Goal: Navigation & Orientation: Find specific page/section

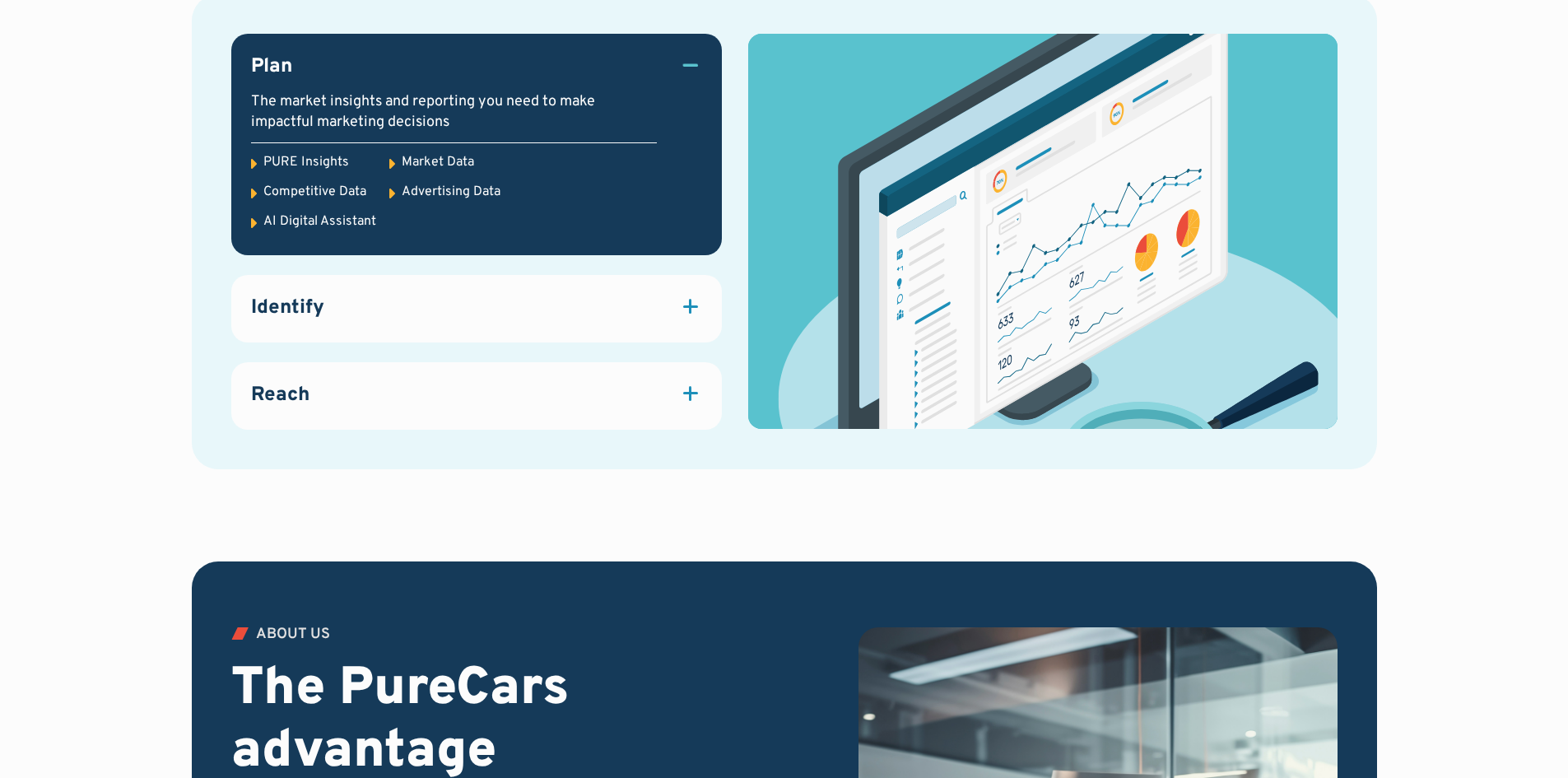
scroll to position [2386, 0]
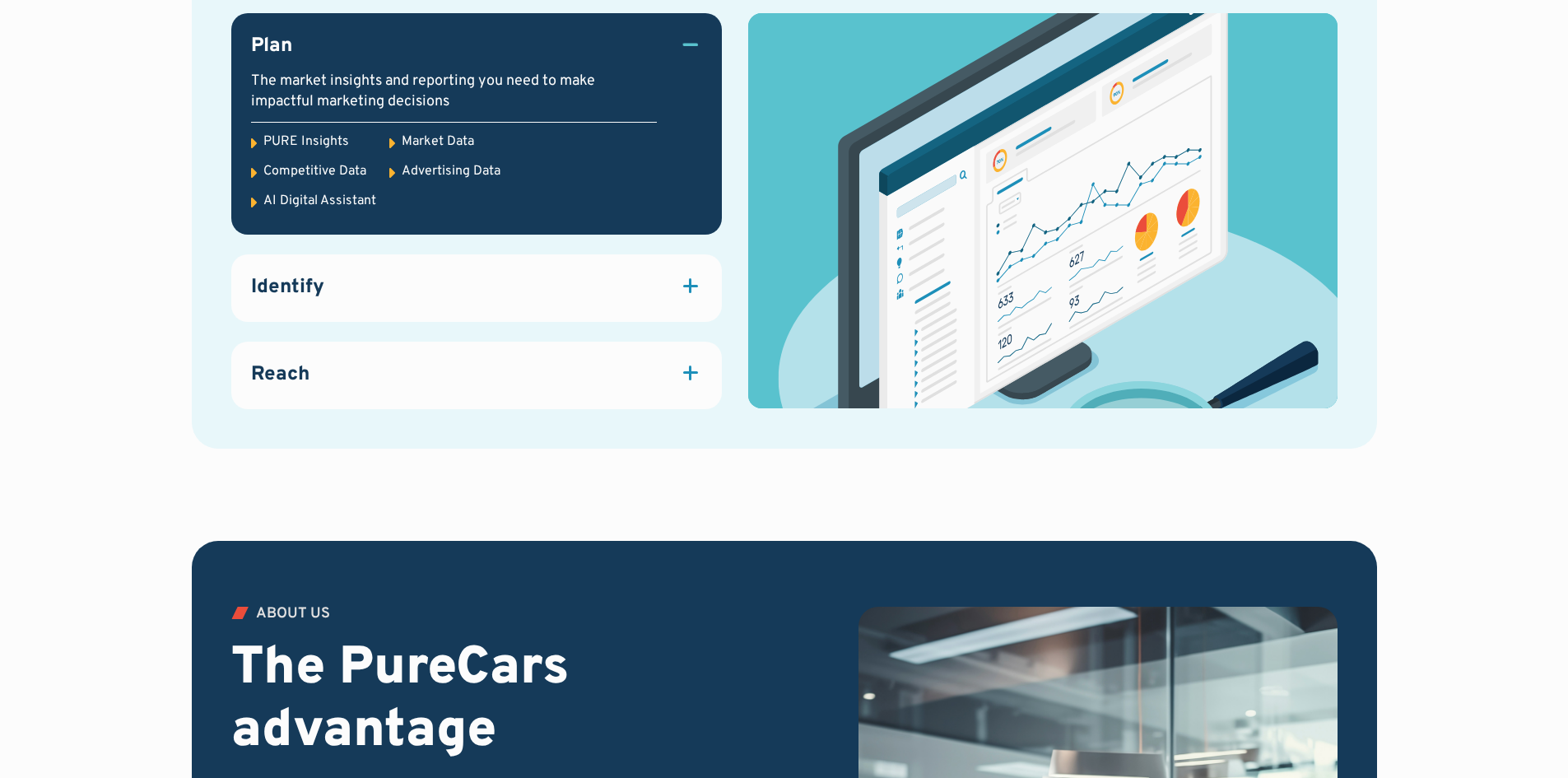
click at [253, 144] on icon at bounding box center [253, 144] width 6 height 10
click at [309, 144] on div "PURE Insights" at bounding box center [306, 142] width 86 height 18
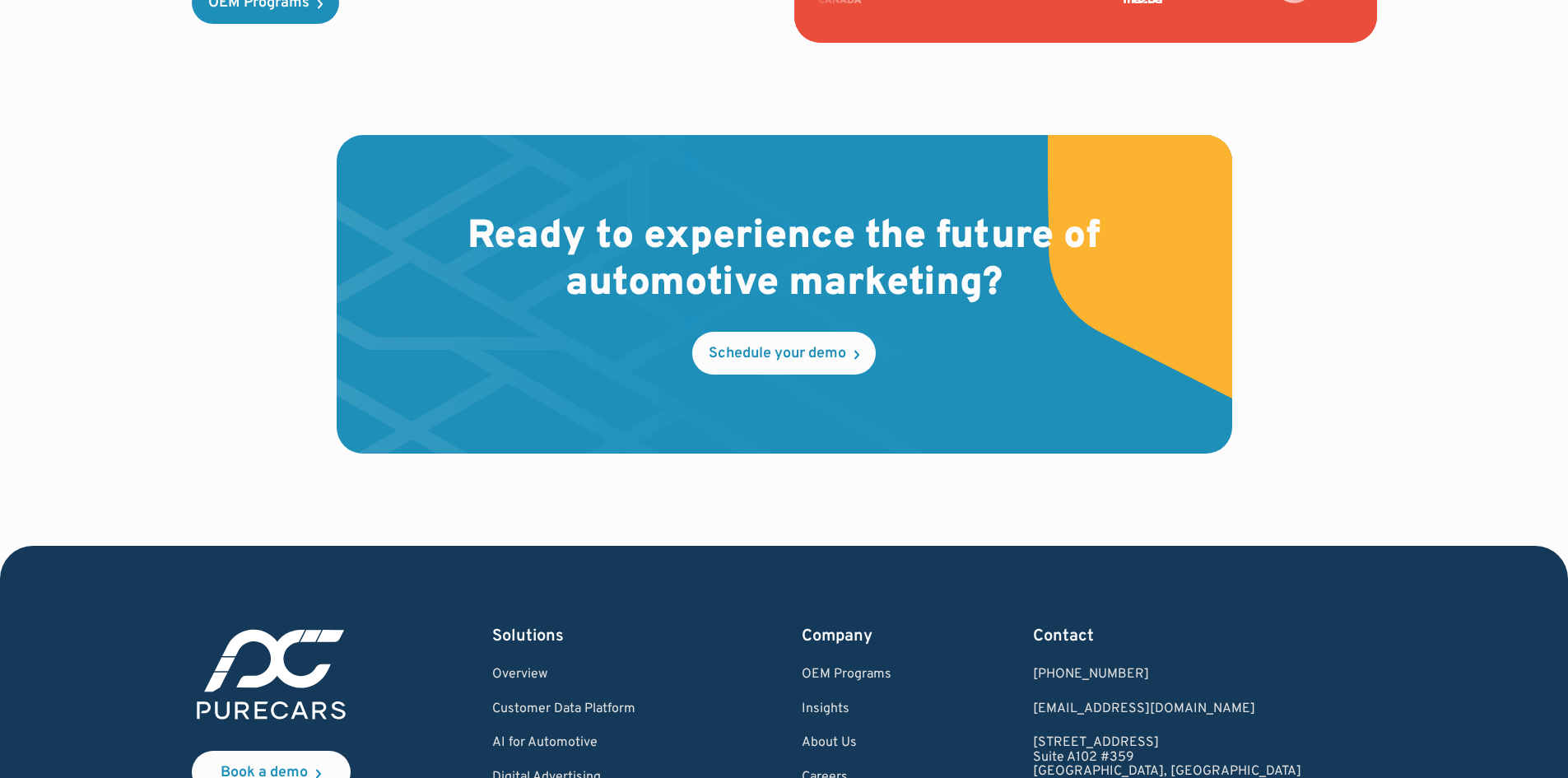
scroll to position [4937, 0]
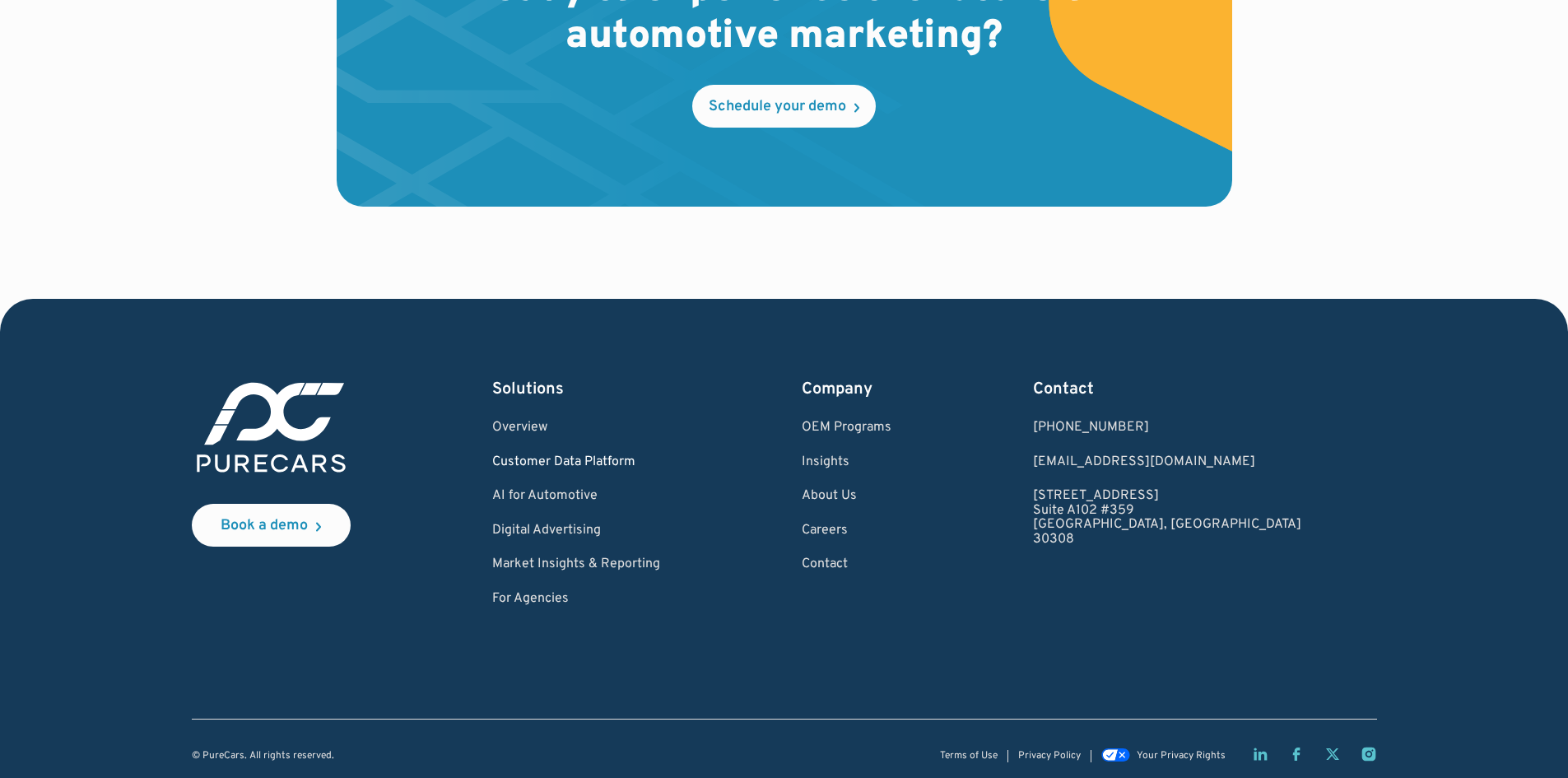
click at [551, 460] on link "Customer Data Platform" at bounding box center [576, 462] width 168 height 15
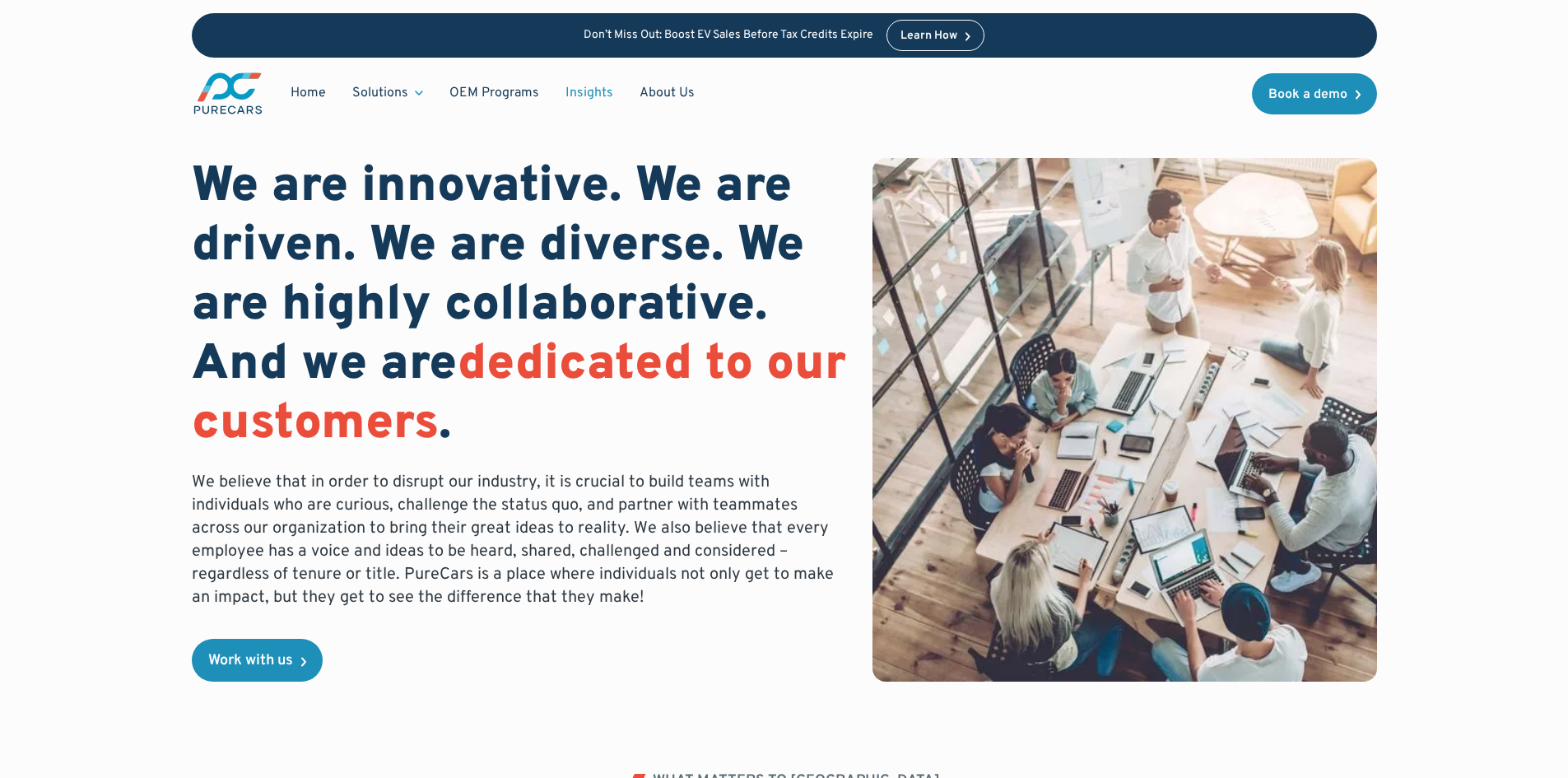
click at [588, 90] on link "Insights" at bounding box center [589, 92] width 74 height 31
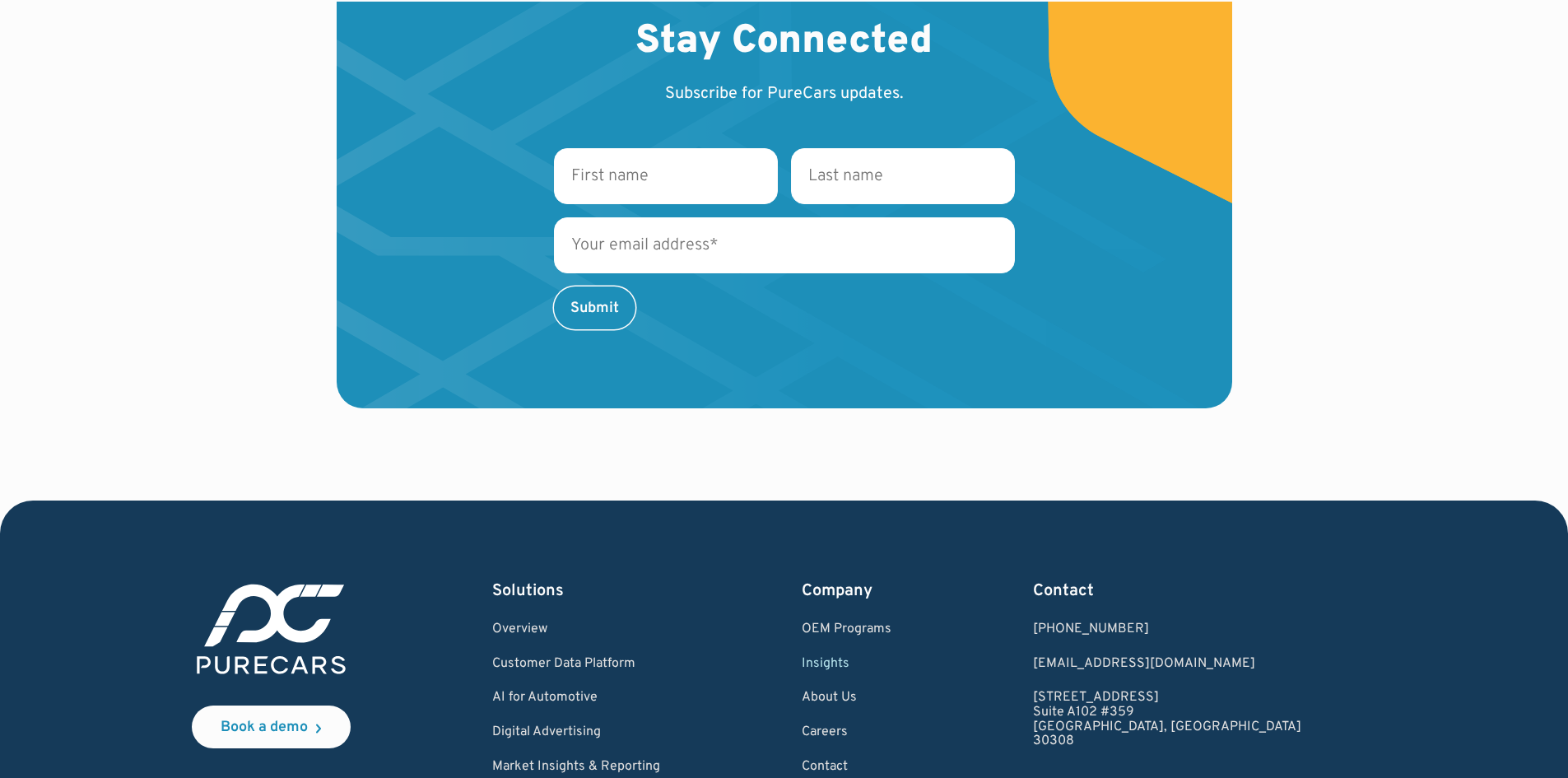
scroll to position [2681, 0]
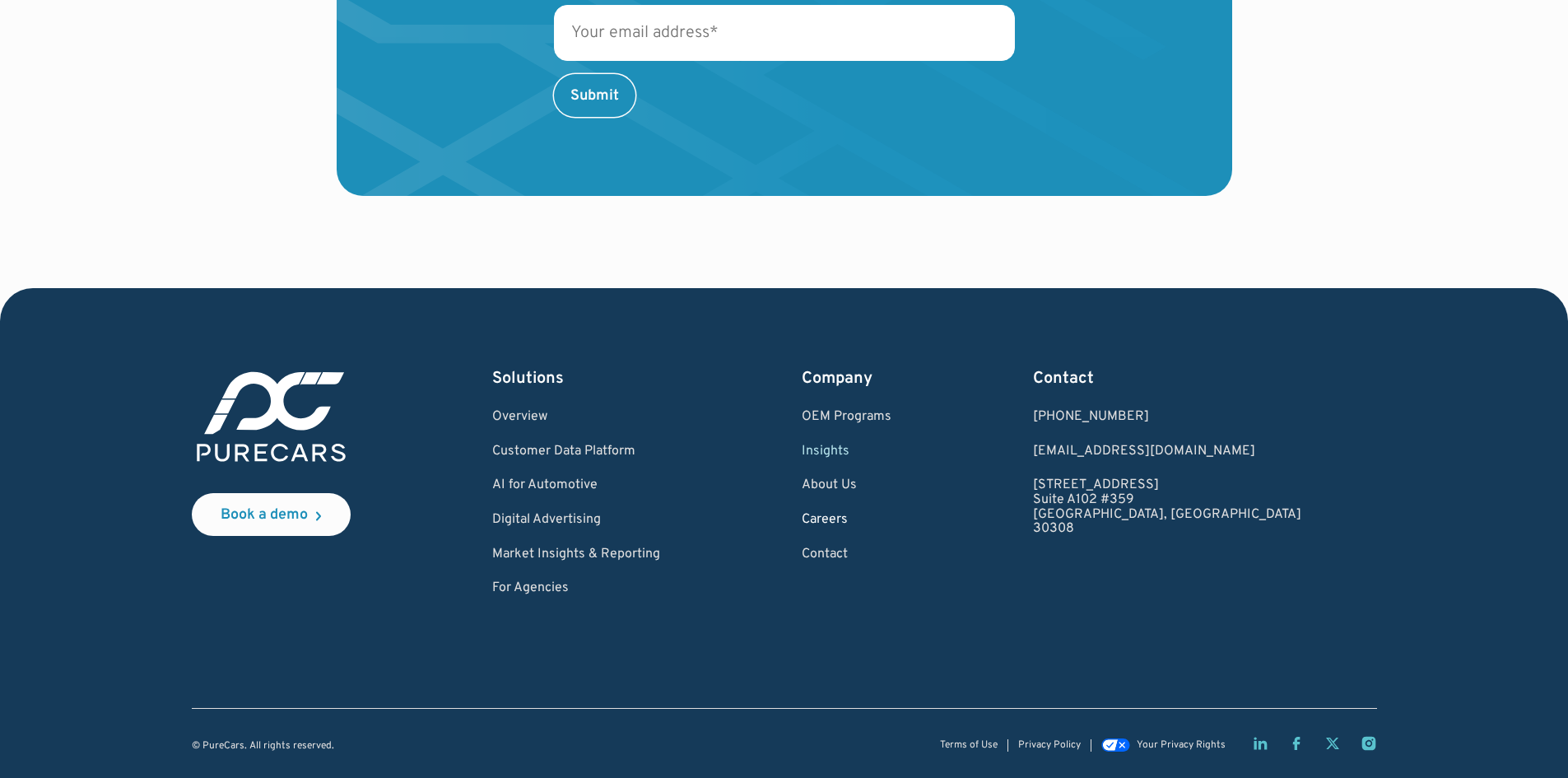
click at [891, 517] on link "Careers" at bounding box center [846, 520] width 90 height 15
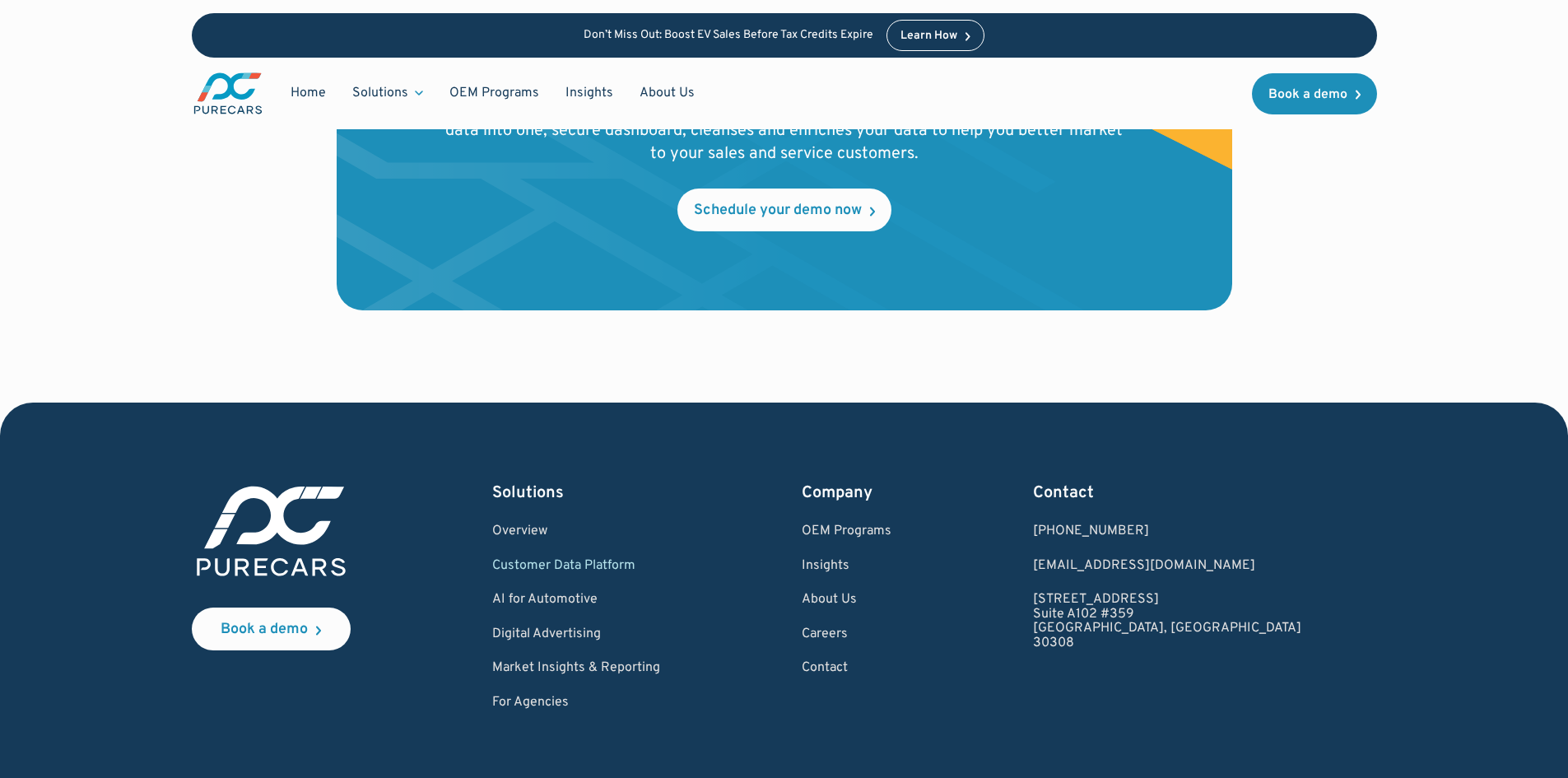
scroll to position [5595, 0]
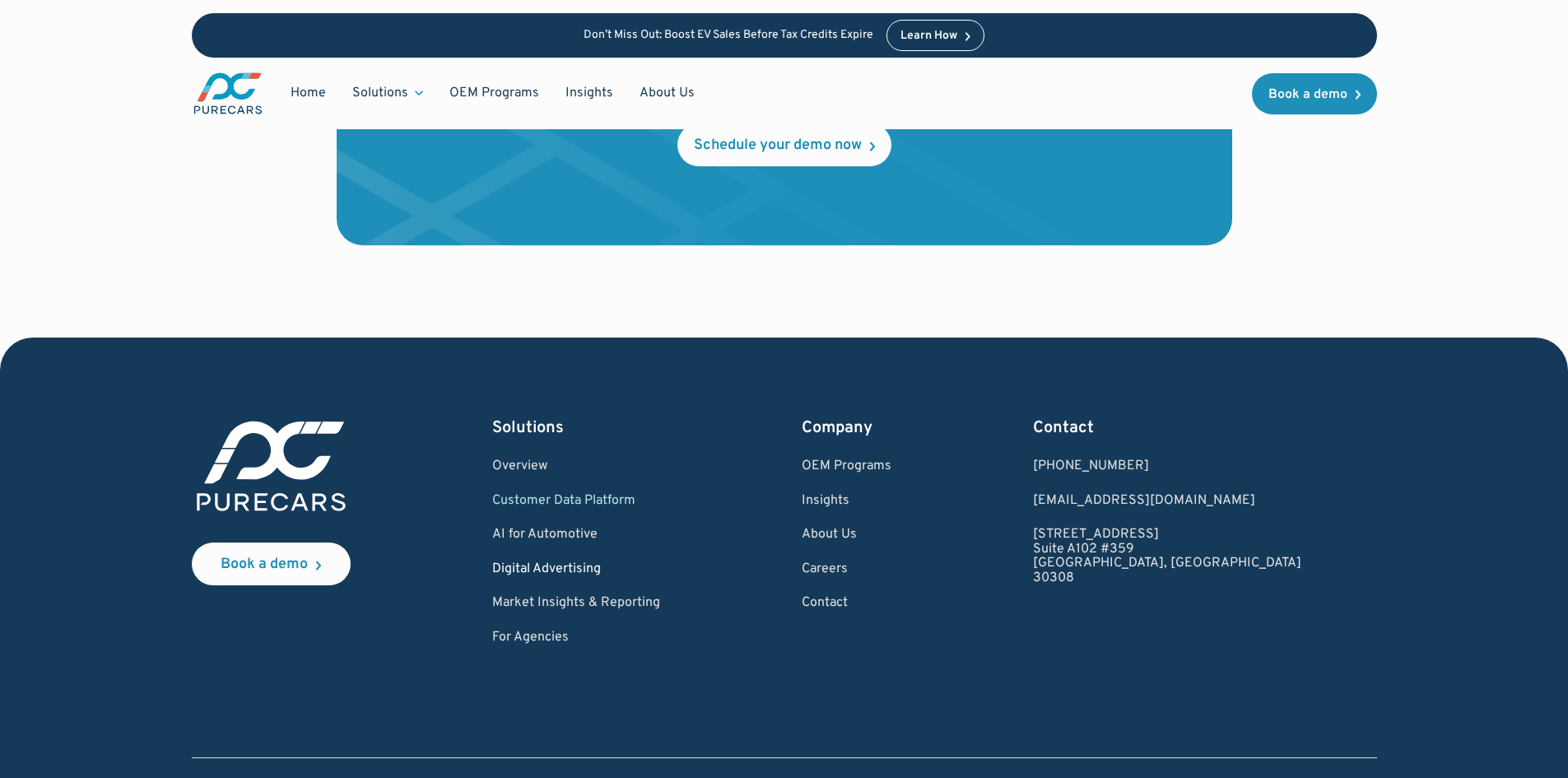
click at [567, 570] on link "Digital Advertising" at bounding box center [576, 570] width 168 height 15
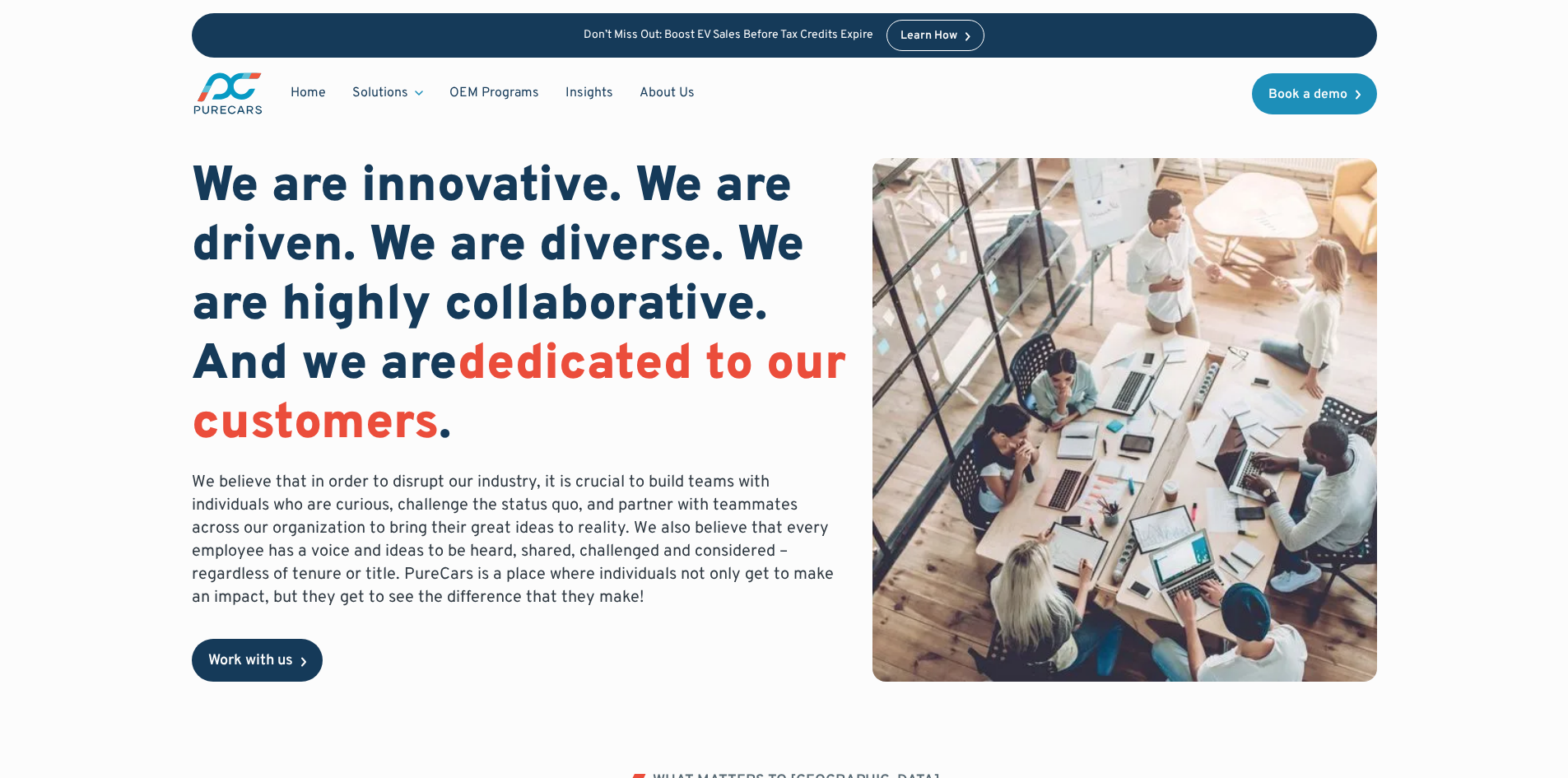
click at [247, 662] on div "Work with us" at bounding box center [250, 661] width 85 height 15
